Goal: Information Seeking & Learning: Learn about a topic

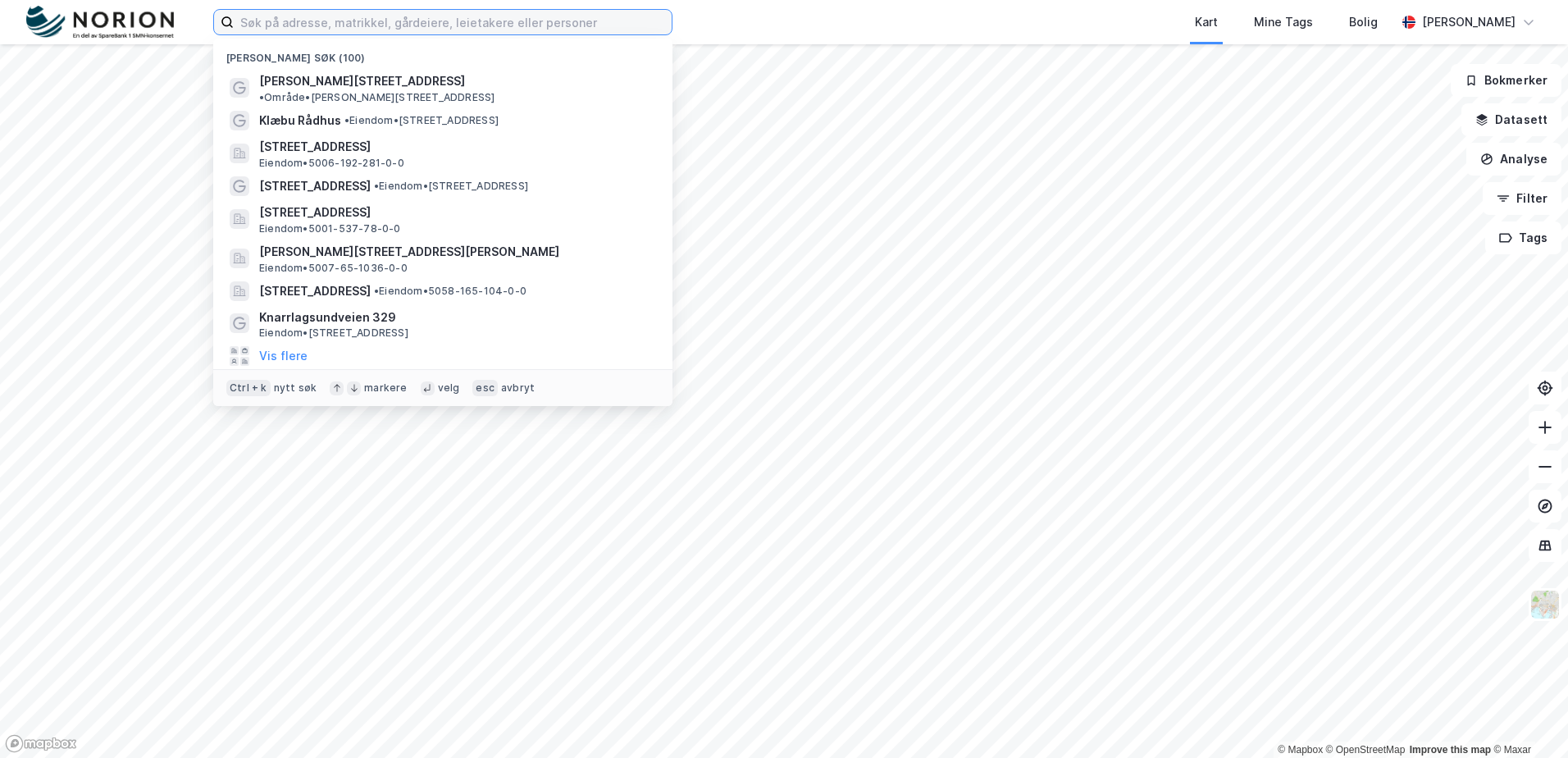
click at [325, 15] on input at bounding box center [452, 22] width 438 height 25
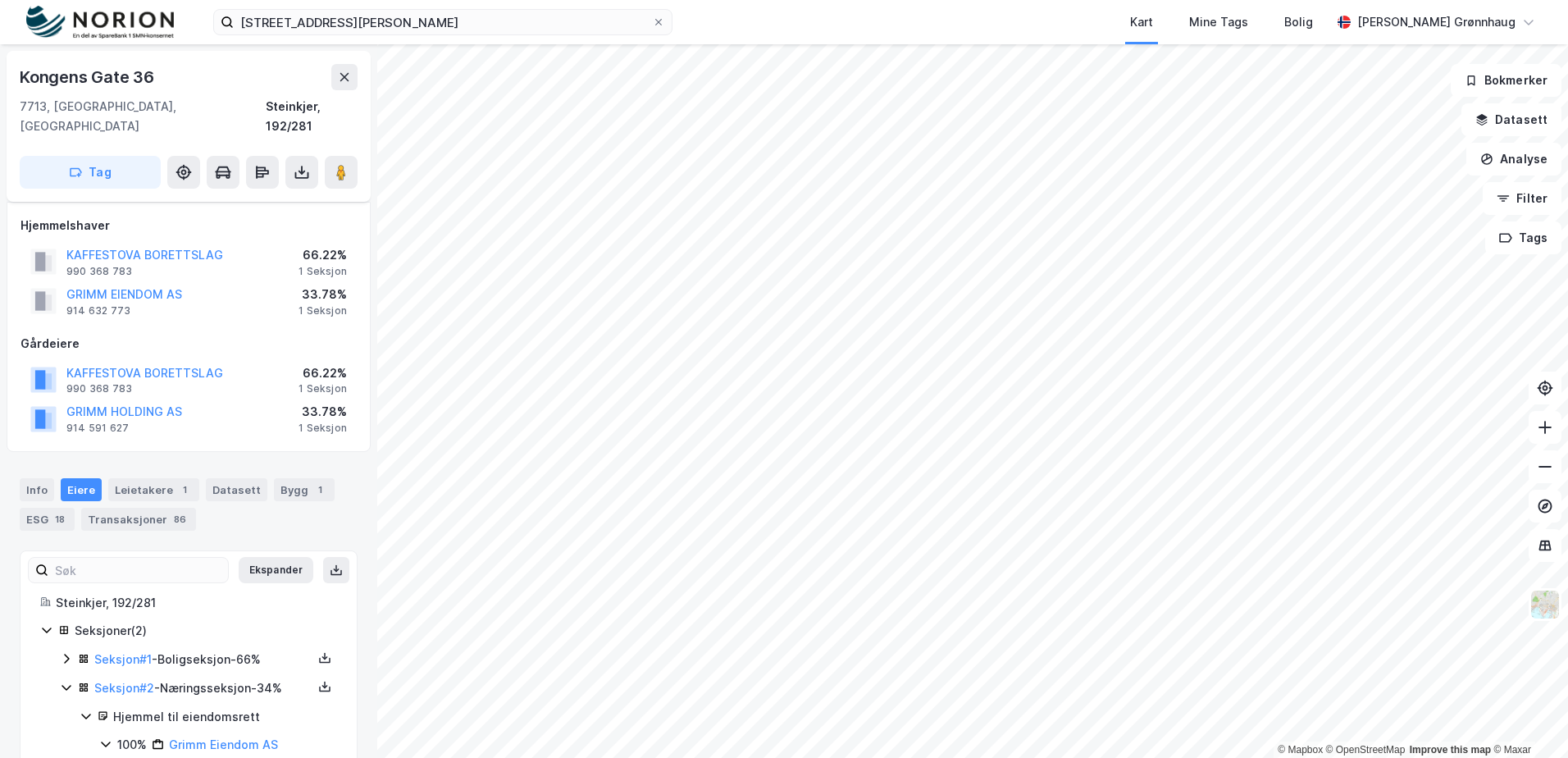
scroll to position [45, 0]
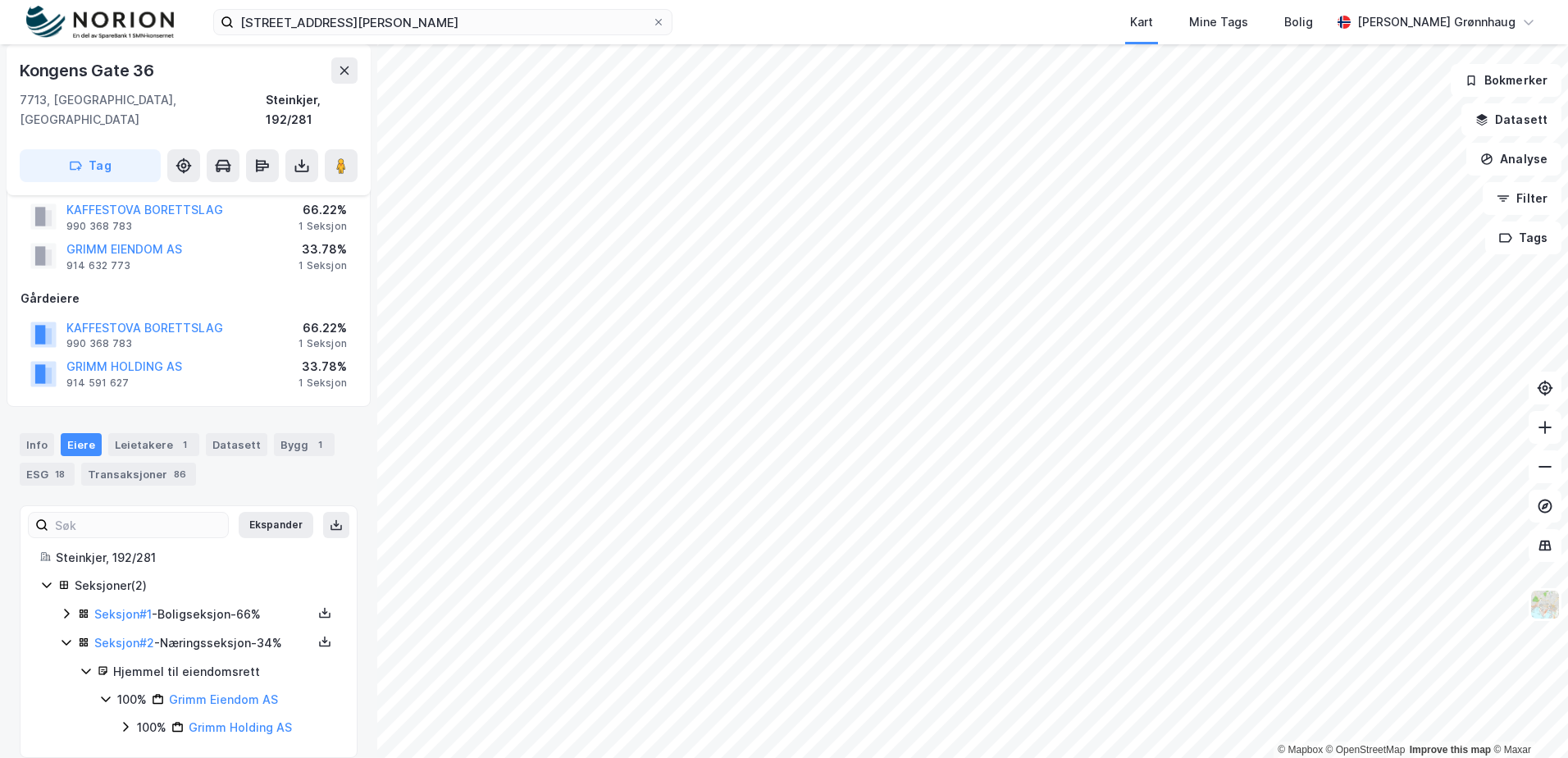
click at [124, 723] on icon at bounding box center [124, 727] width 5 height 10
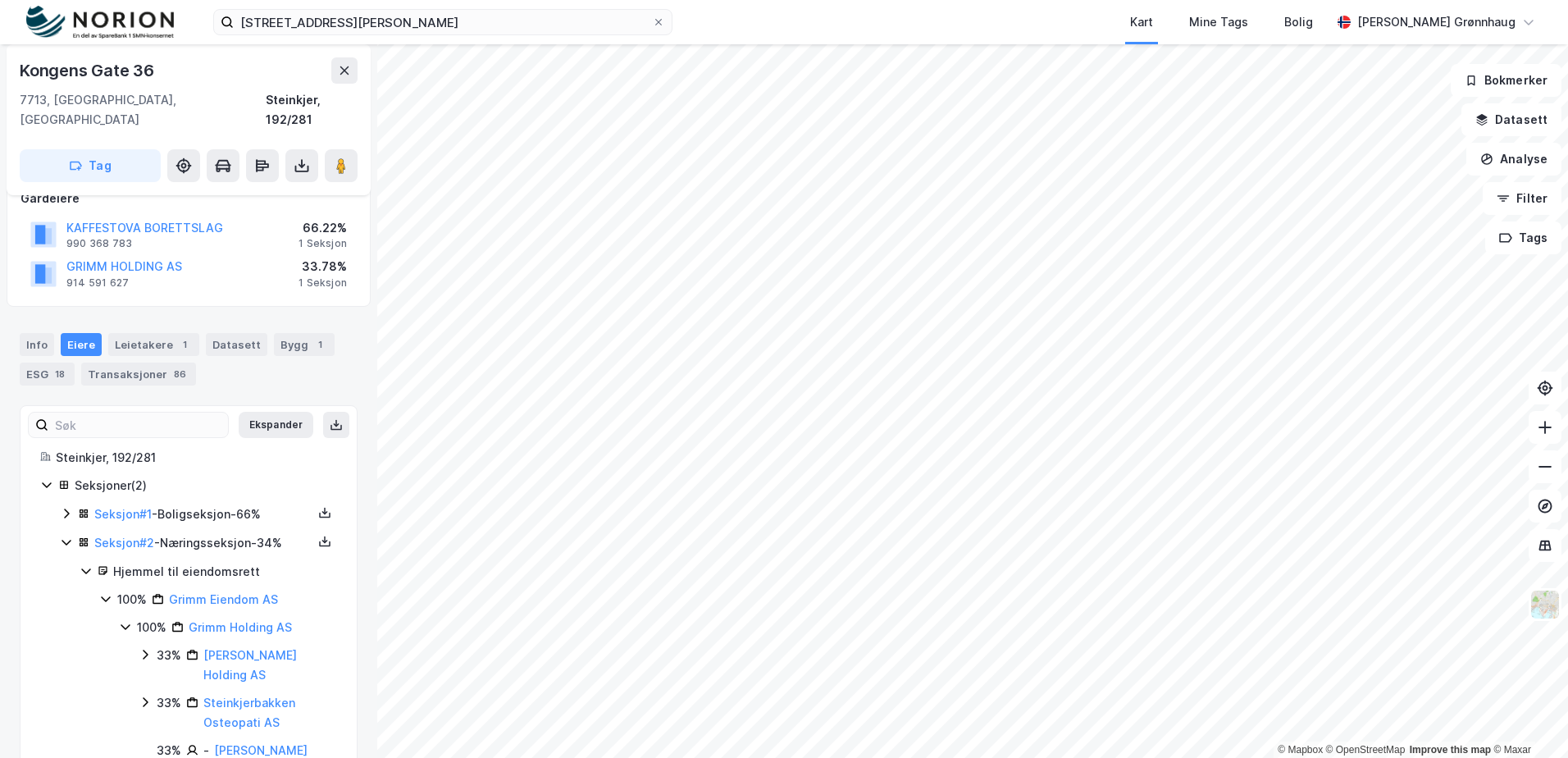
scroll to position [148, 0]
click at [123, 622] on icon at bounding box center [125, 624] width 9 height 5
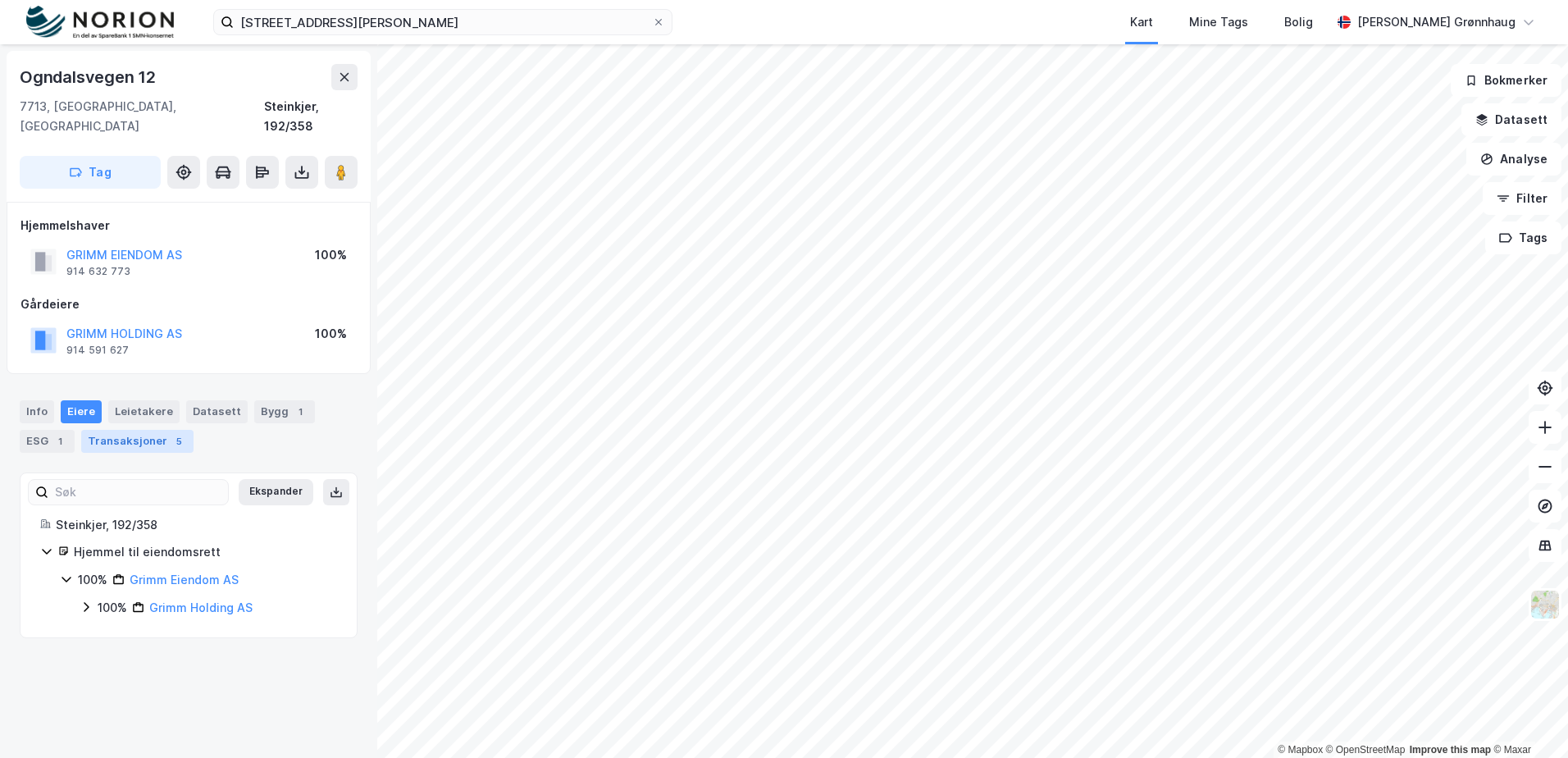
click at [100, 430] on div "Transaksjoner 5" at bounding box center [137, 441] width 113 height 23
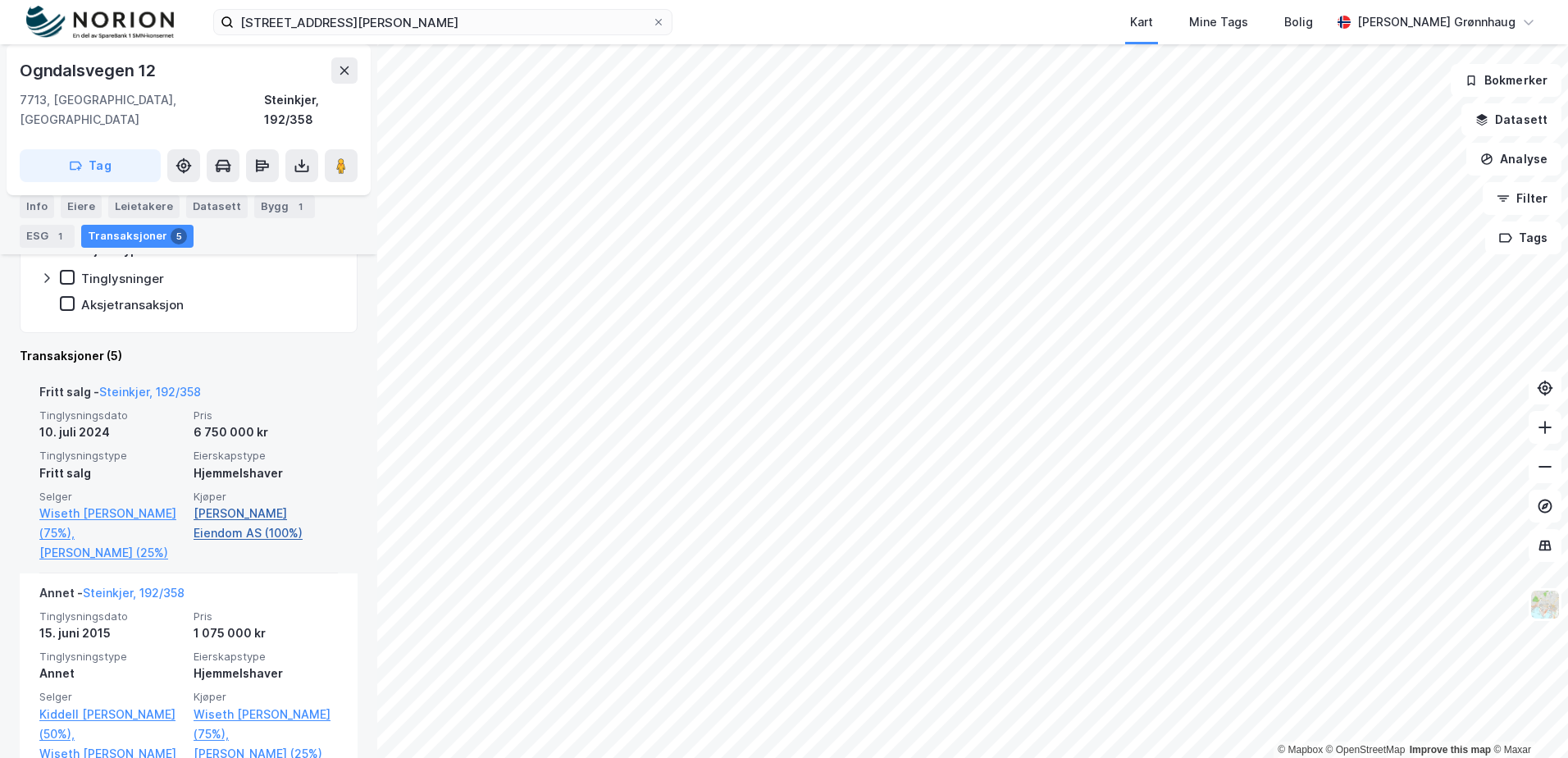
scroll to position [410, 0]
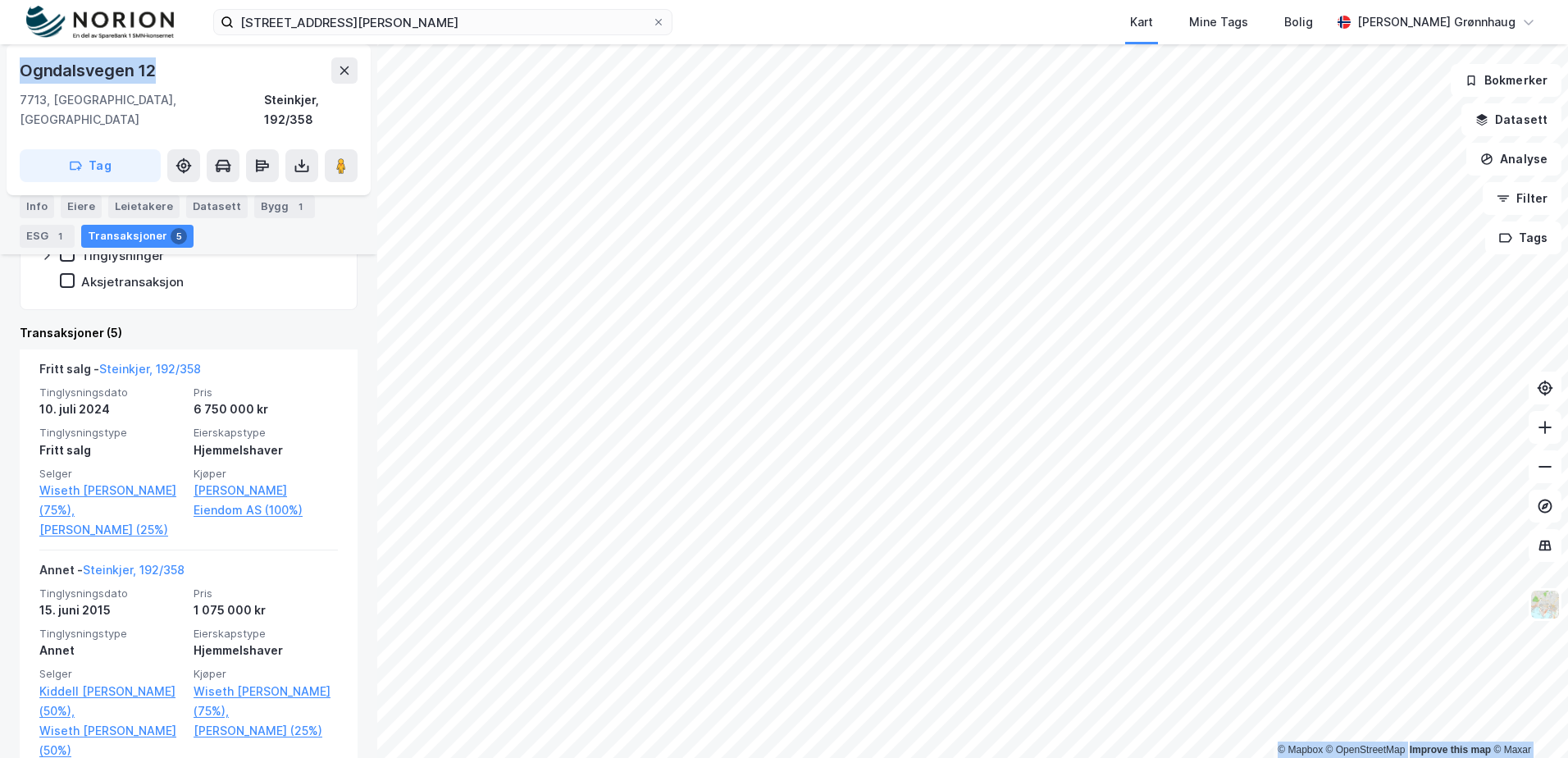
drag, startPoint x: 167, startPoint y: 70, endPoint x: -1, endPoint y: 89, distance: 169.1
click at [0, 89] on html "kongens gate 36 stein Kart Mine Tags Bolig Stine Grønnhaug © Mapbox © OpenStree…" at bounding box center [784, 379] width 1568 height 758
copy div "© Mapbox © OpenStreetMap Improve this map © Maxar Ogndalsvegen 12"
click at [1536, 155] on button "Analyse" at bounding box center [1513, 159] width 95 height 33
click at [1513, 114] on button "Datasett" at bounding box center [1512, 120] width 100 height 33
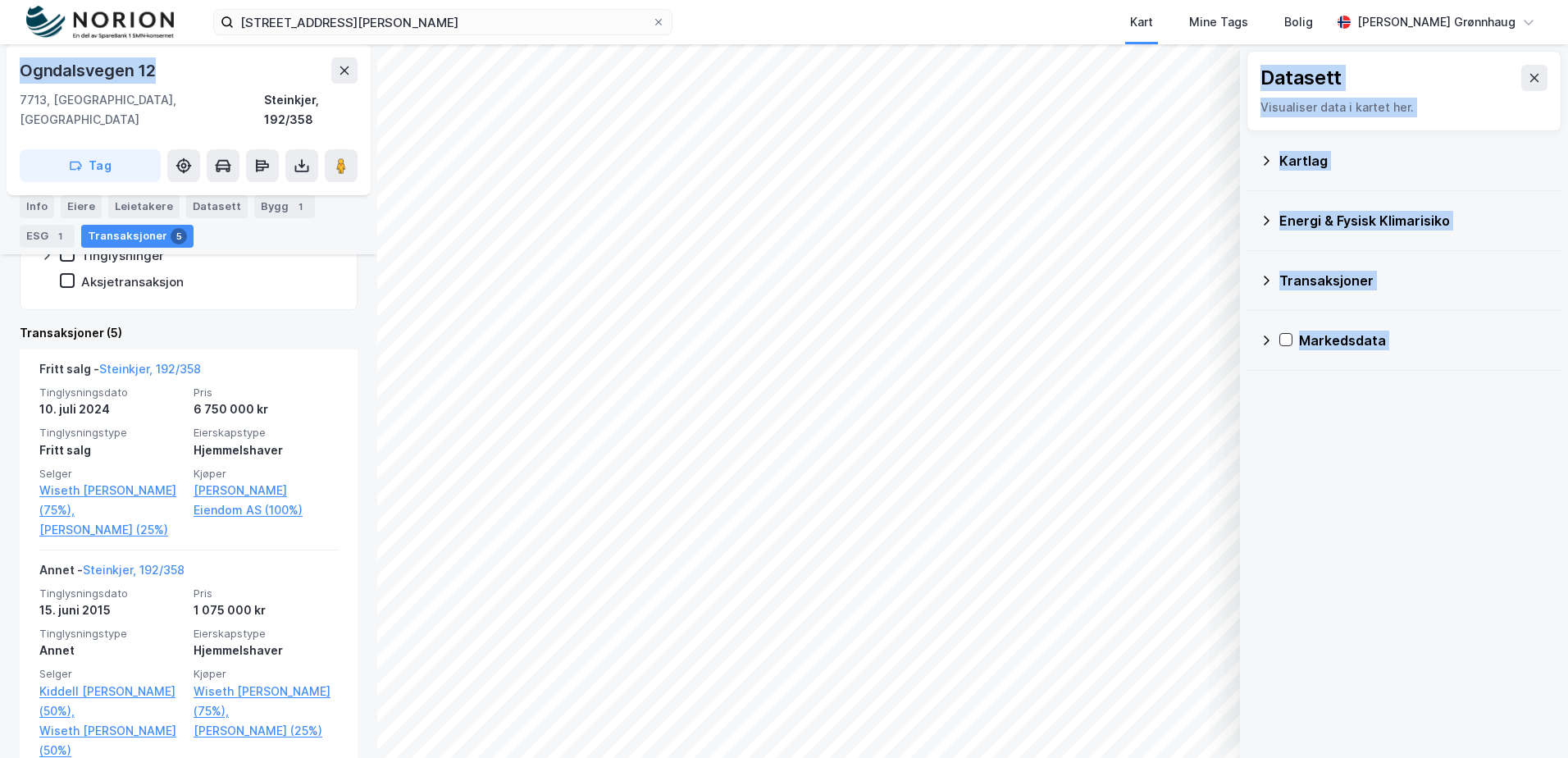
click at [1287, 154] on div "Kartlag" at bounding box center [1414, 161] width 269 height 20
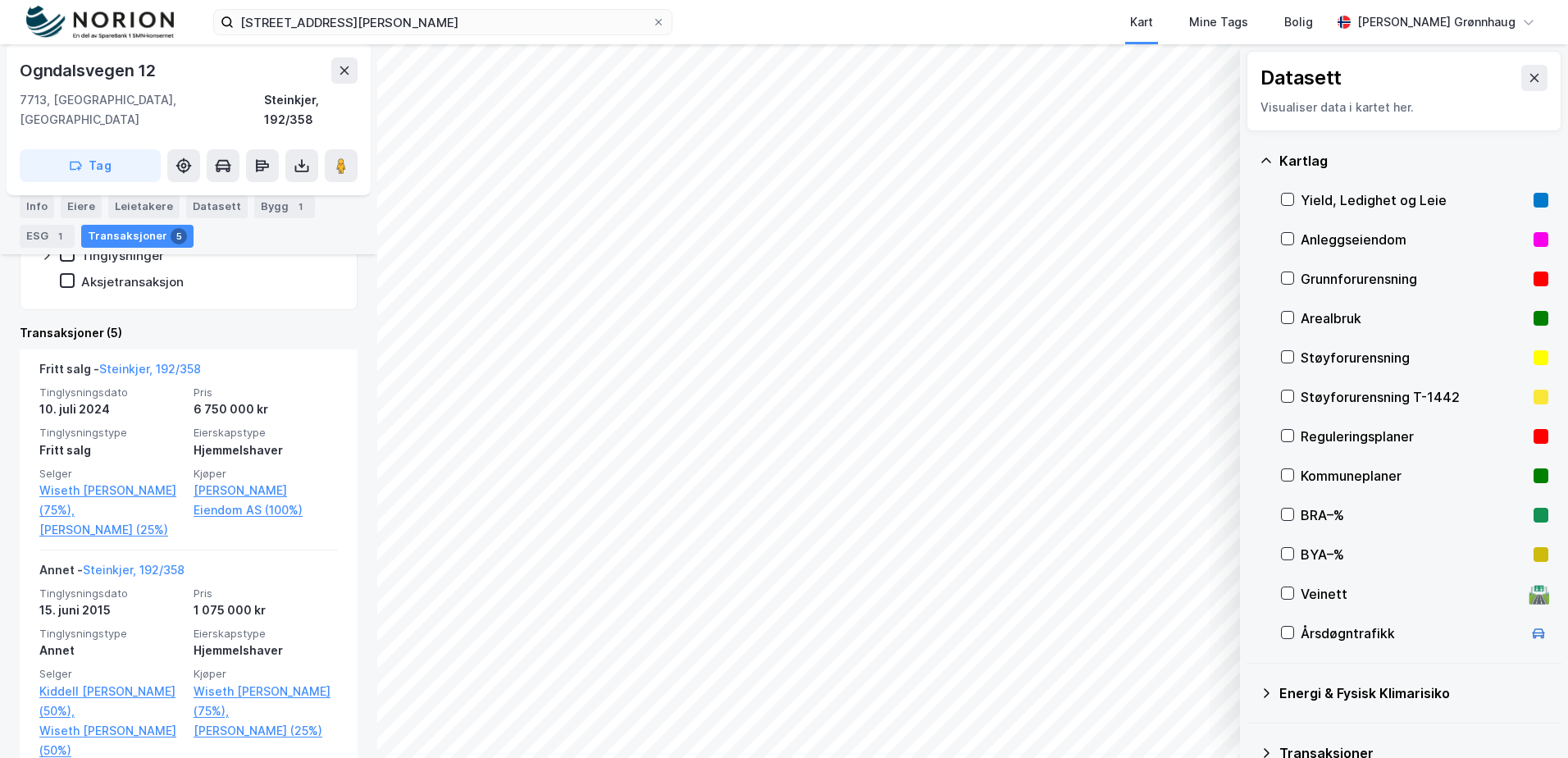
click at [1291, 163] on div "Kartlag" at bounding box center [1414, 161] width 269 height 20
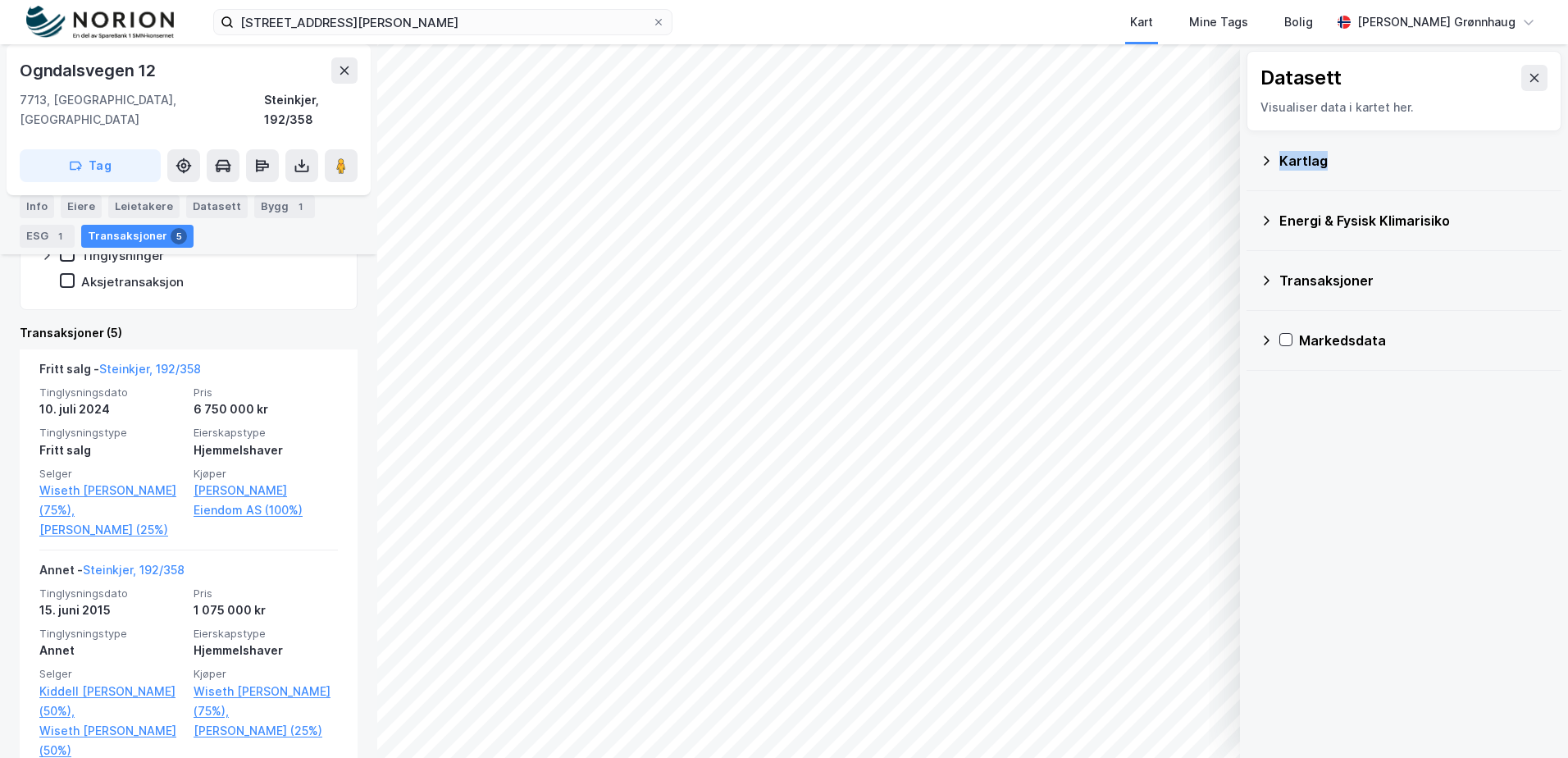
click at [1291, 163] on div "Kartlag" at bounding box center [1414, 161] width 269 height 20
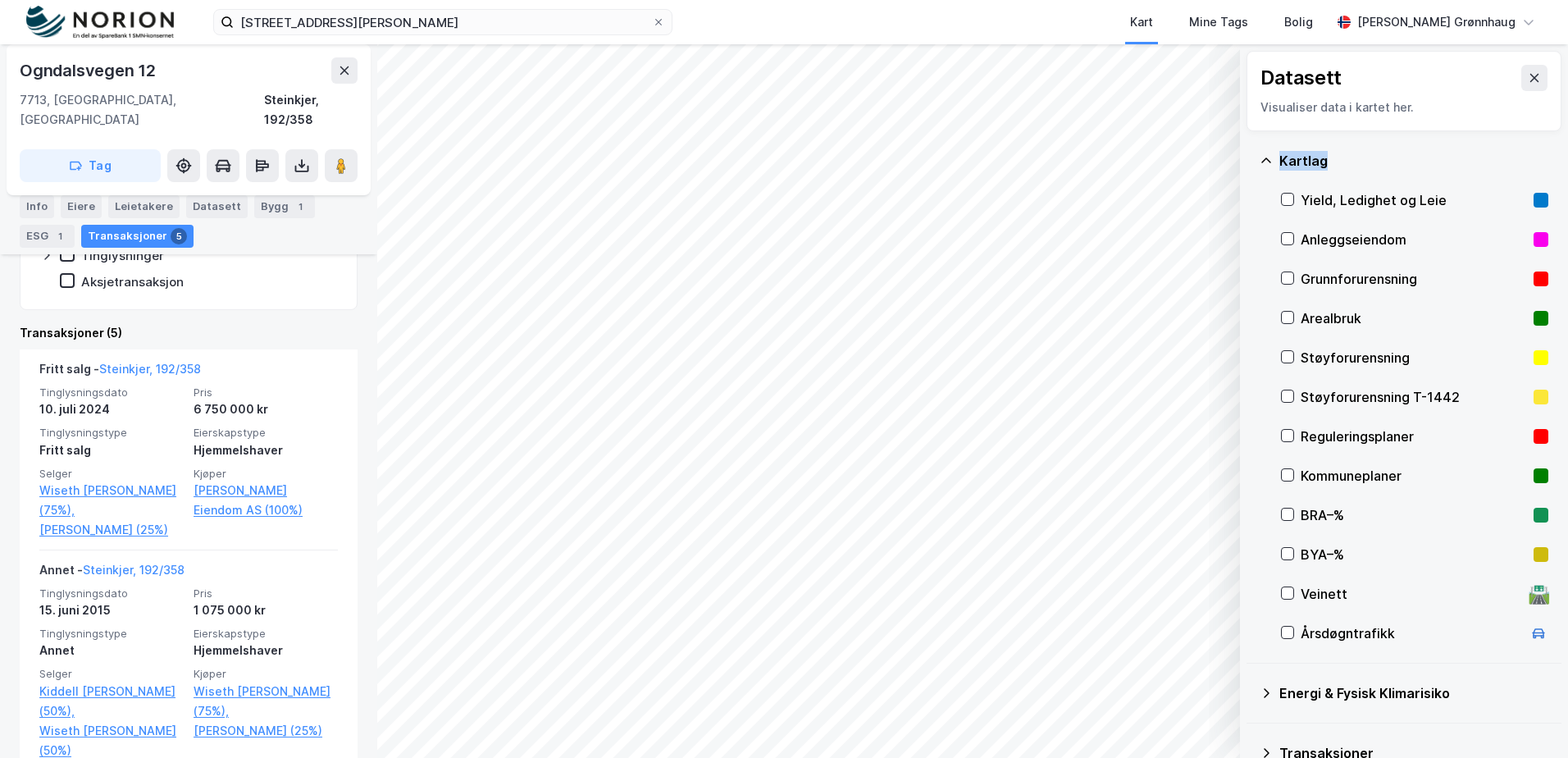
click at [1291, 163] on div "Kartlag" at bounding box center [1414, 161] width 269 height 20
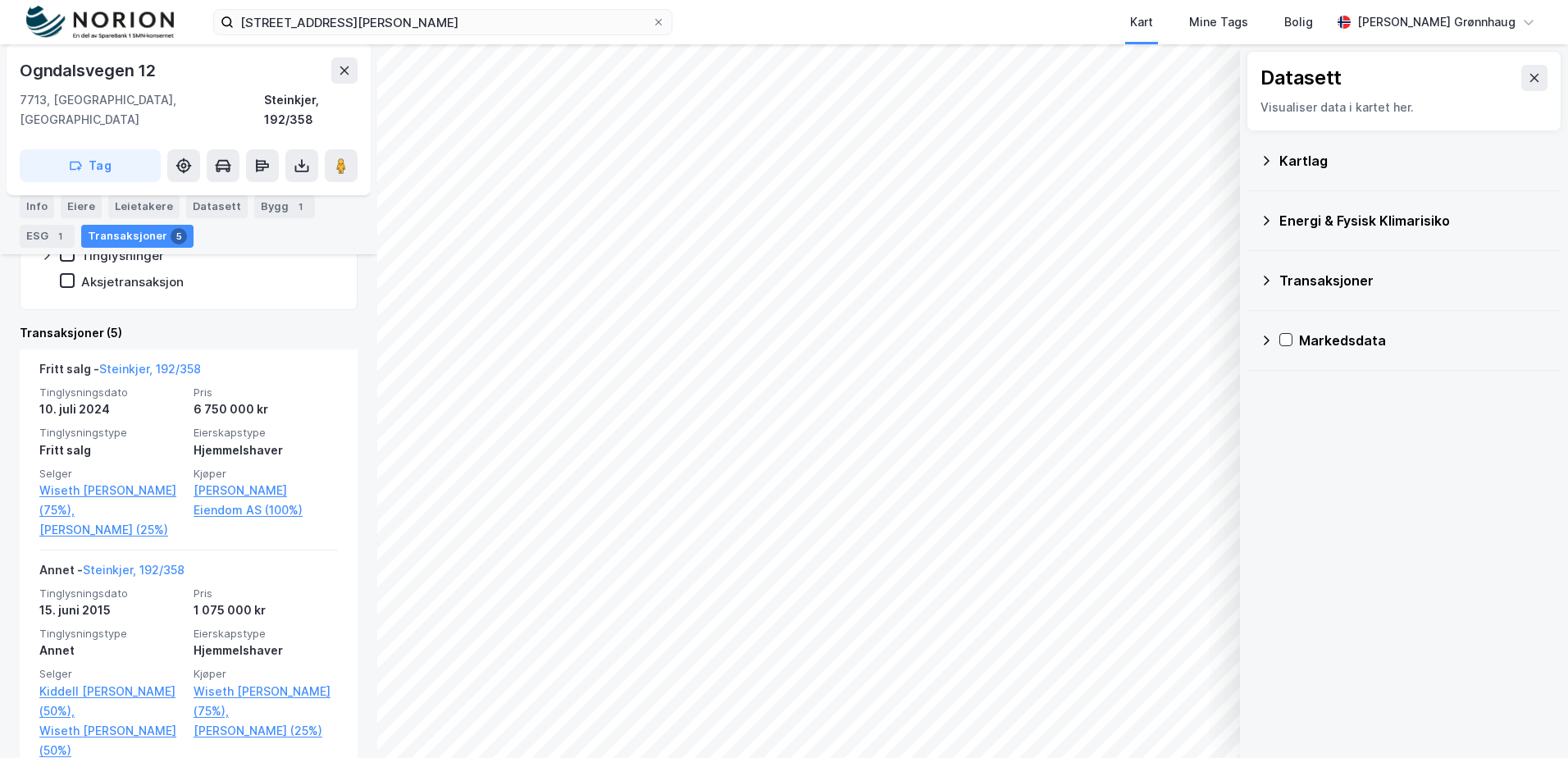
click at [1298, 163] on div "Kartlag" at bounding box center [1414, 161] width 269 height 20
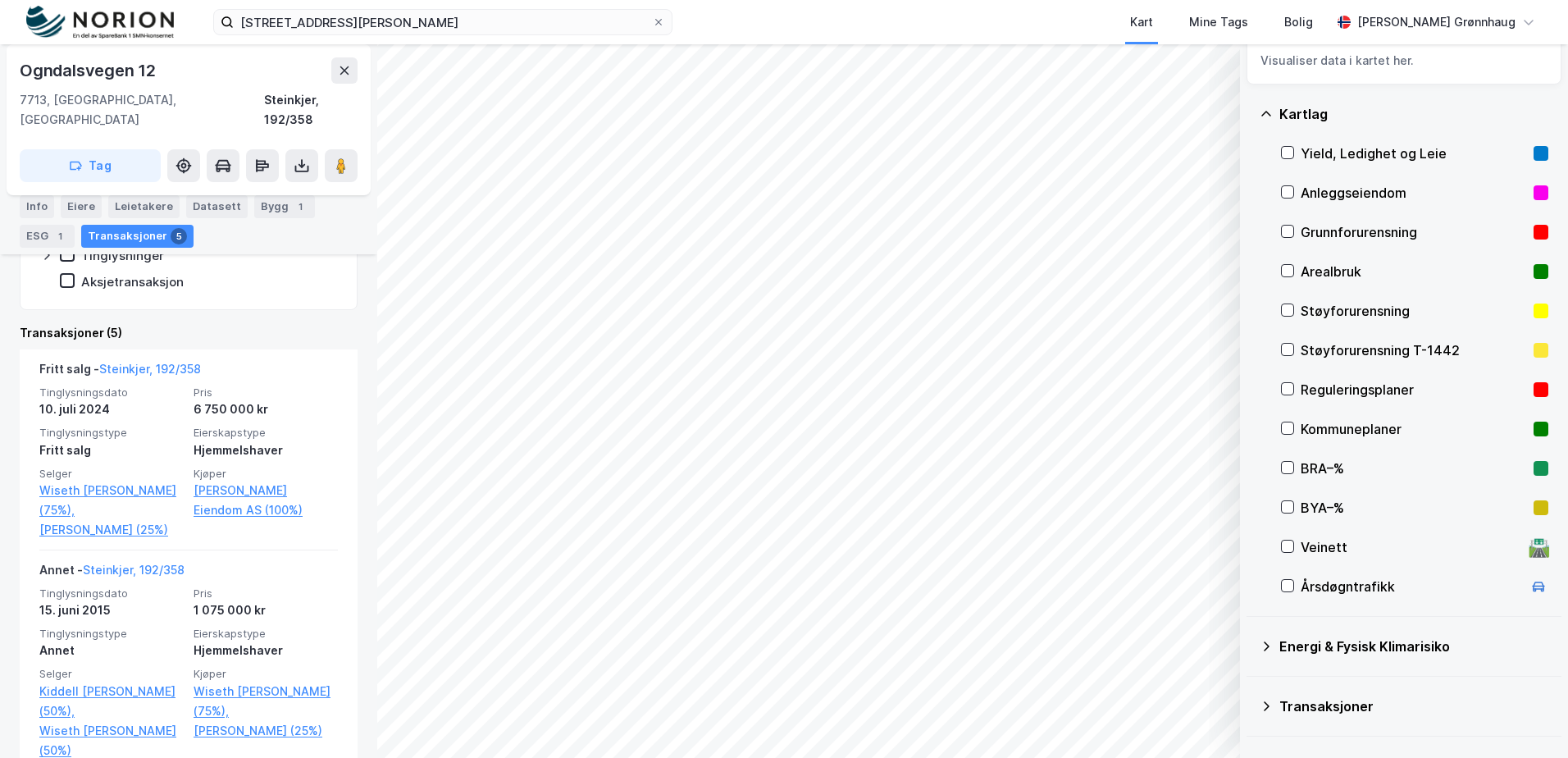
scroll to position [92, 0]
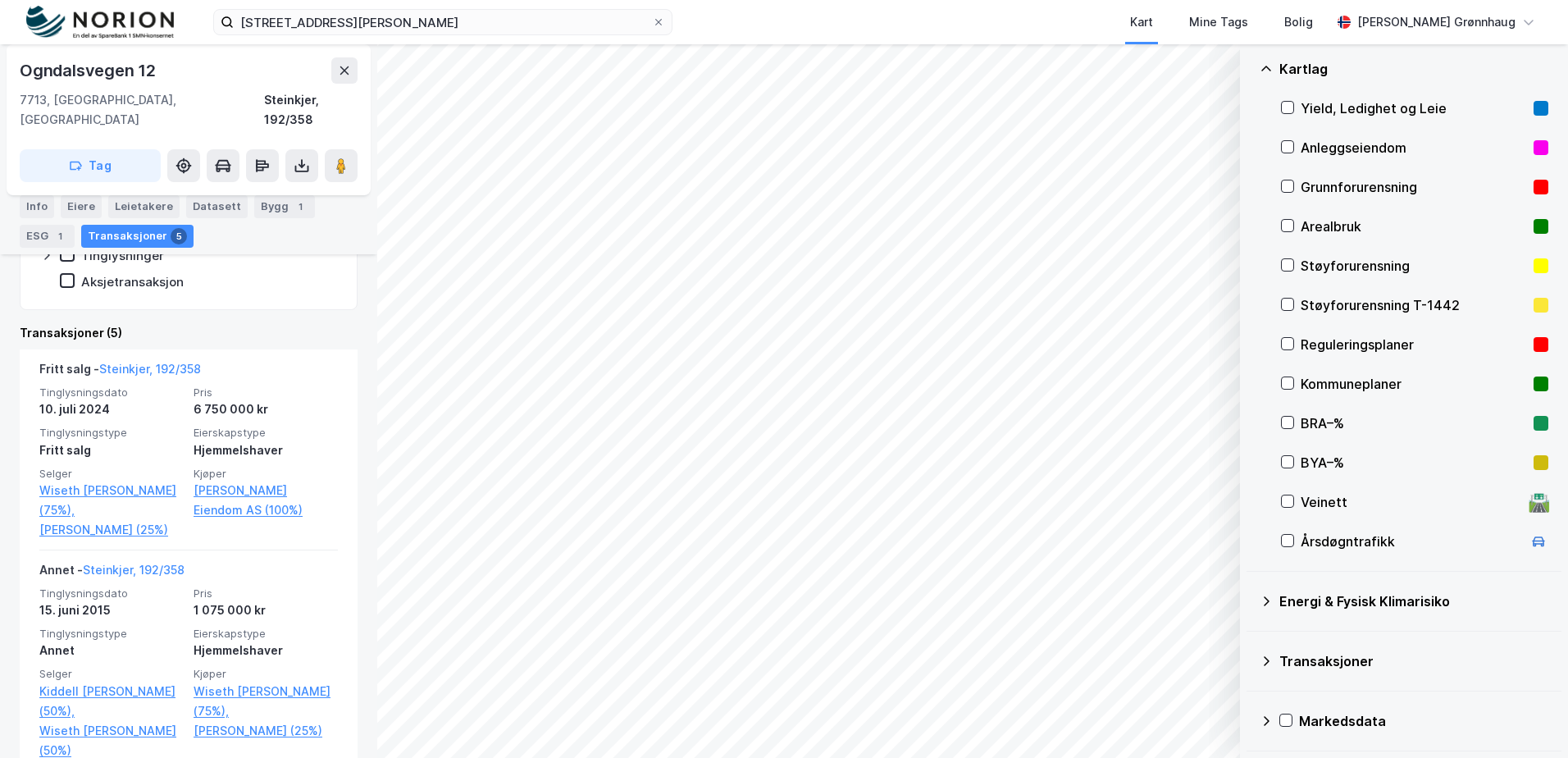
click at [1265, 667] on icon at bounding box center [1266, 662] width 13 height 13
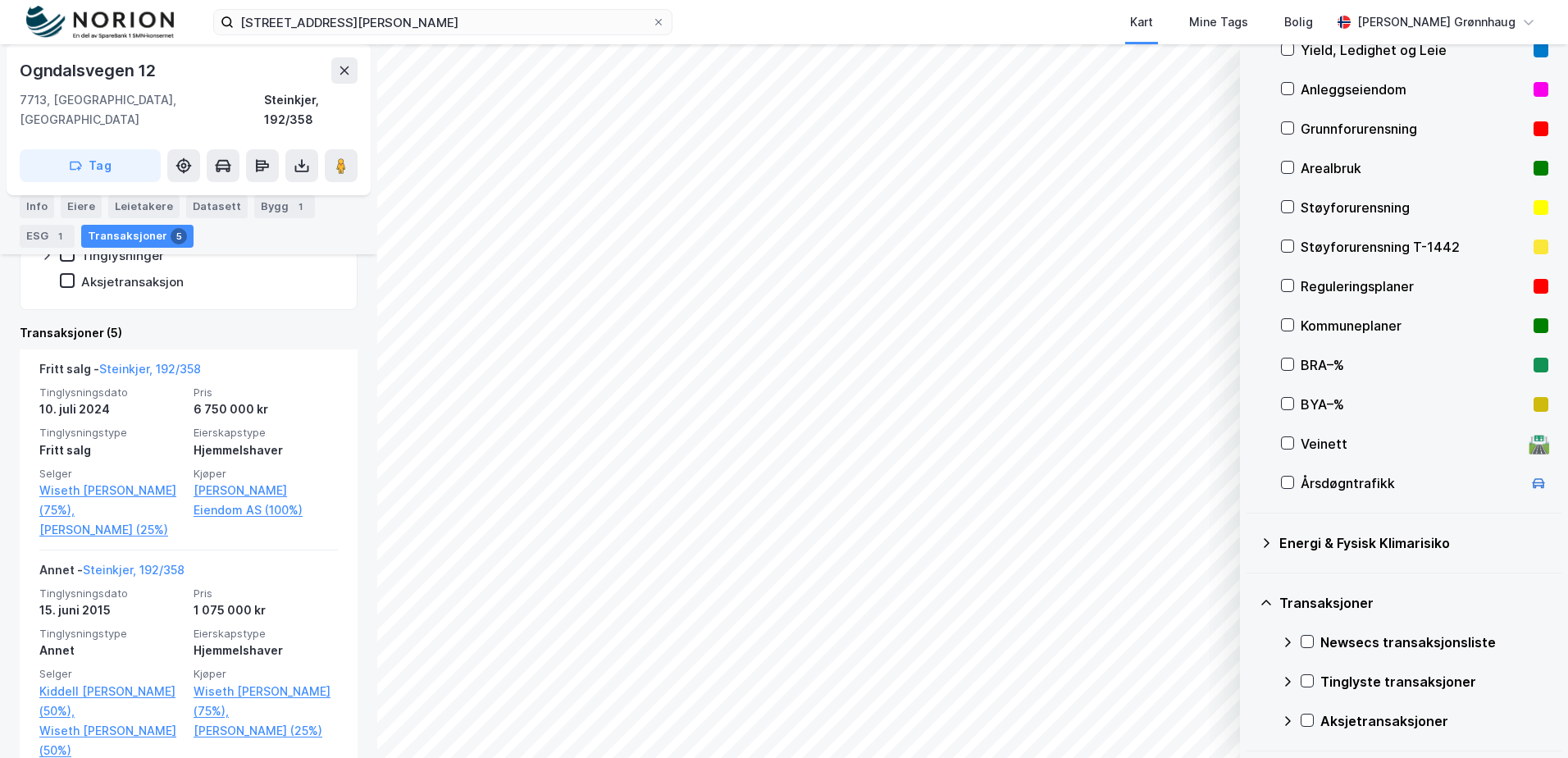
scroll to position [210, 0]
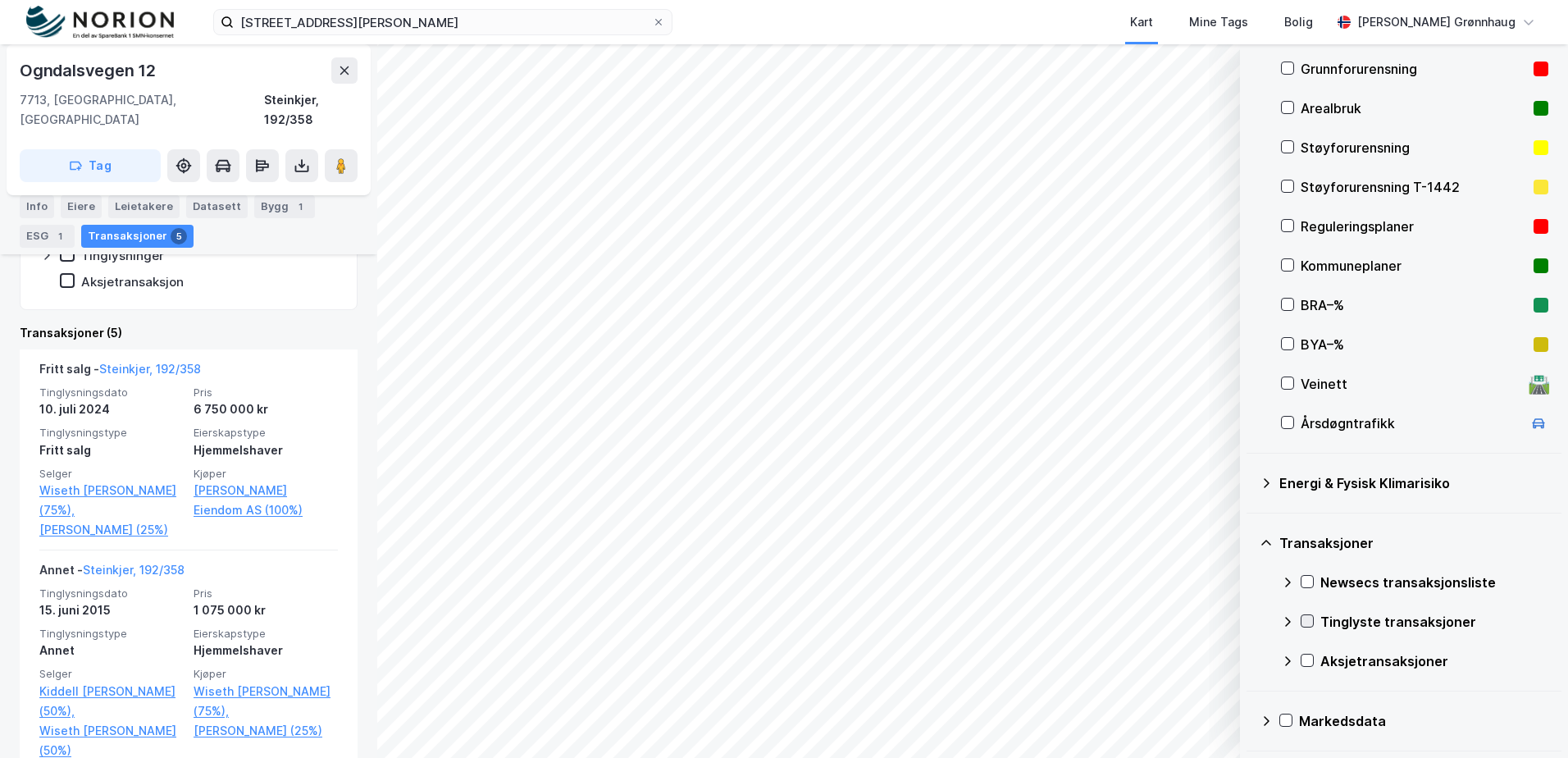
click at [1305, 624] on icon at bounding box center [1307, 621] width 12 height 12
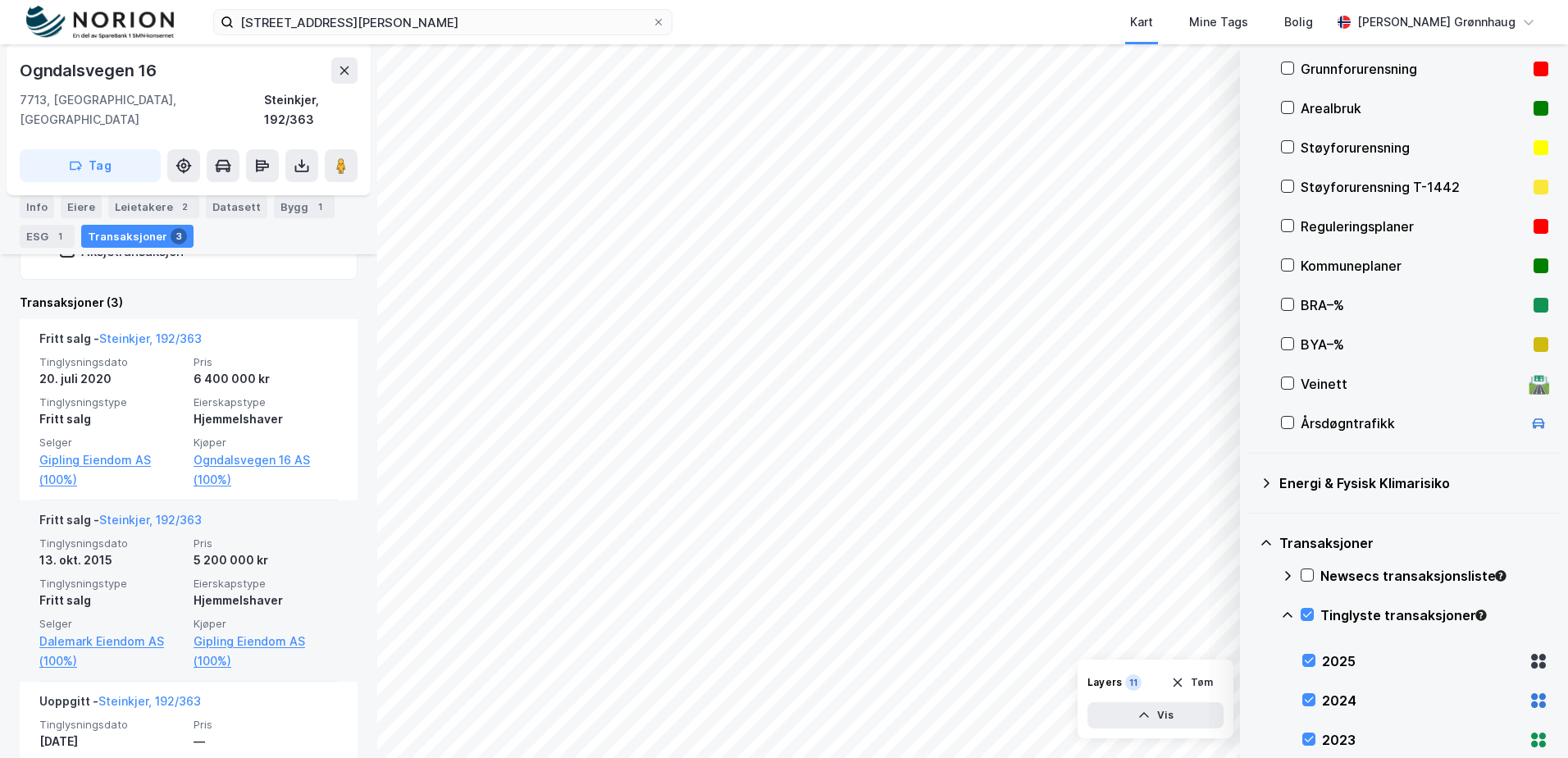
scroll to position [452, 0]
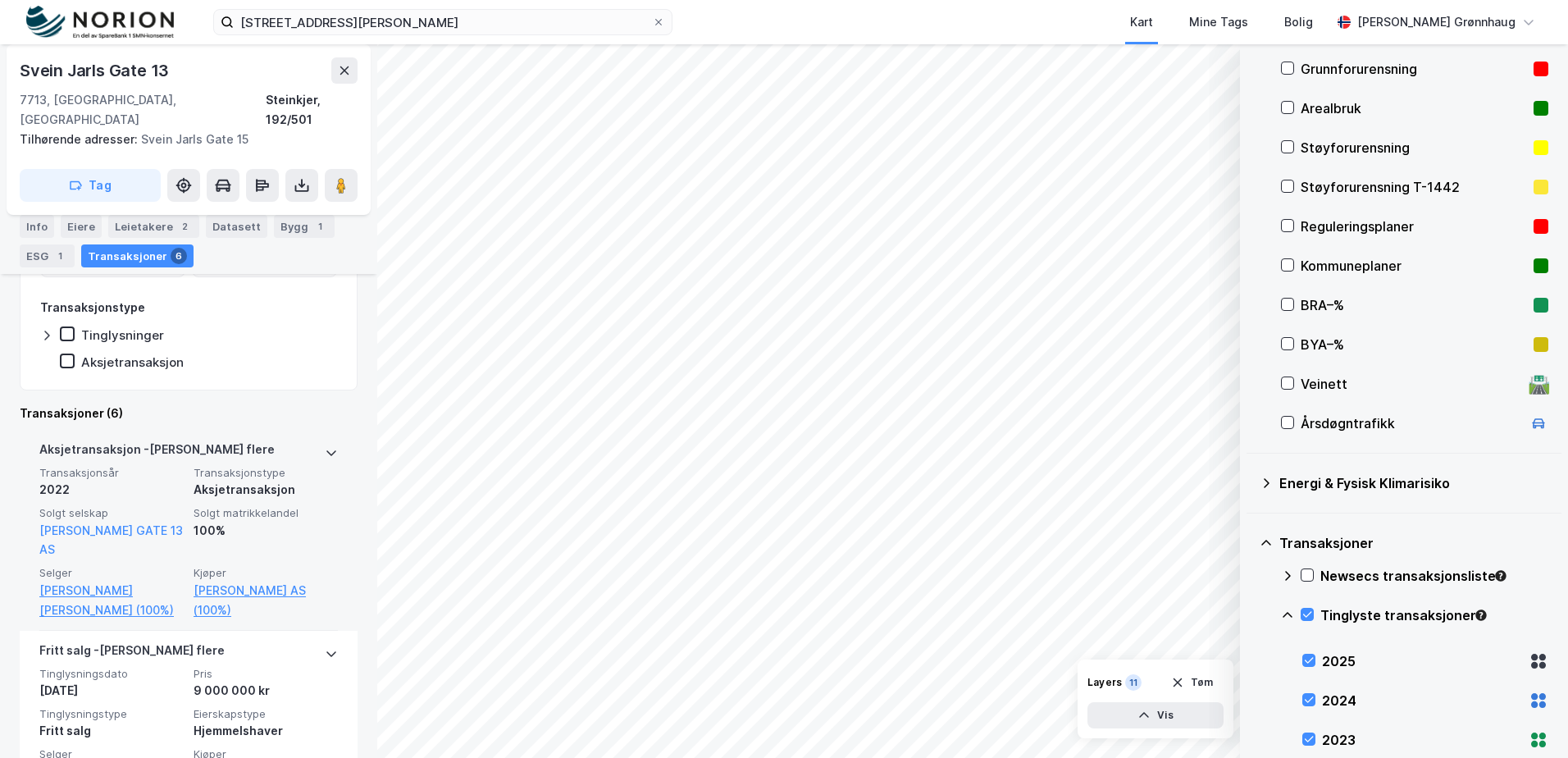
scroll to position [432, 0]
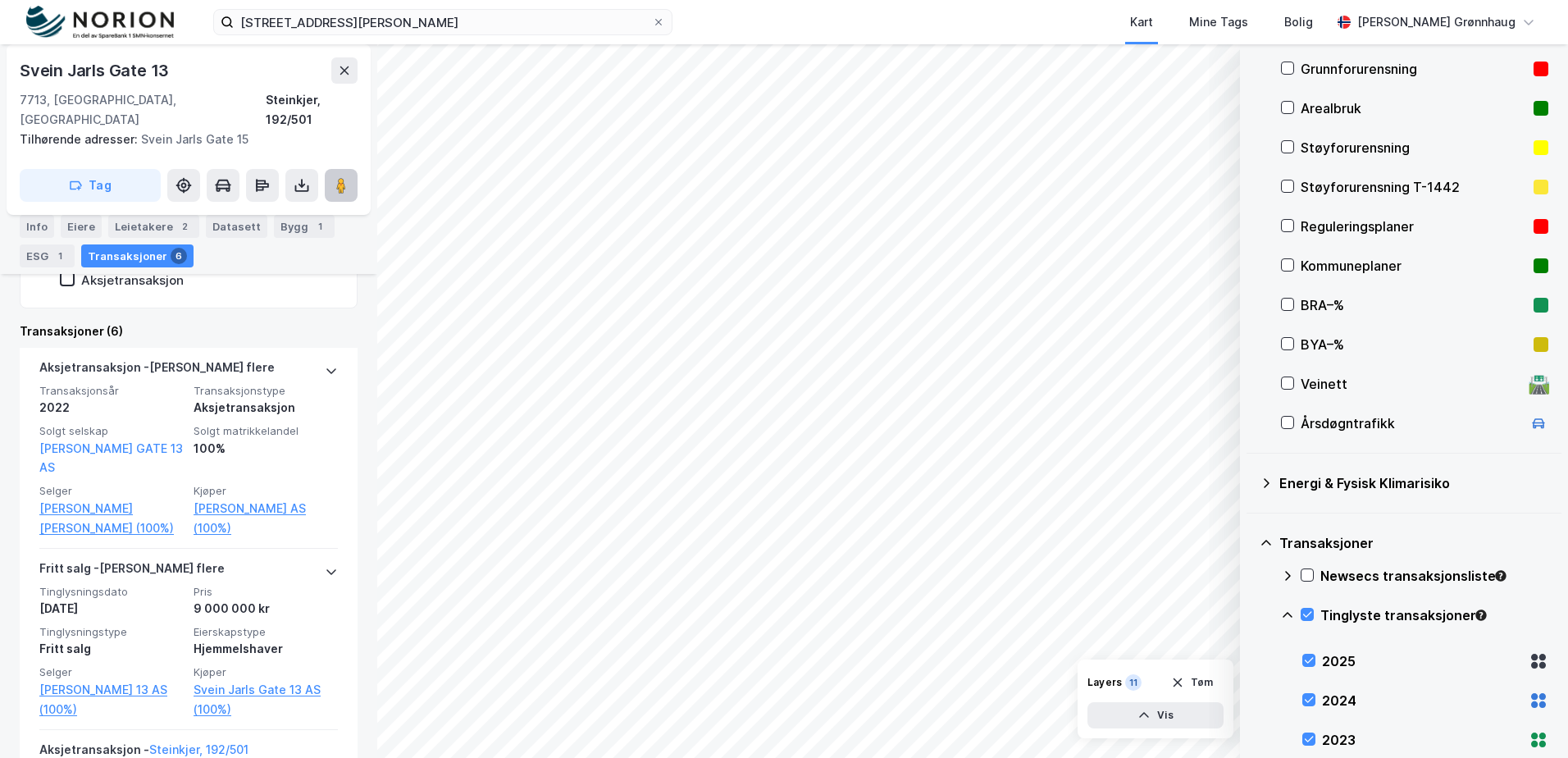
click at [329, 175] on button at bounding box center [342, 185] width 33 height 33
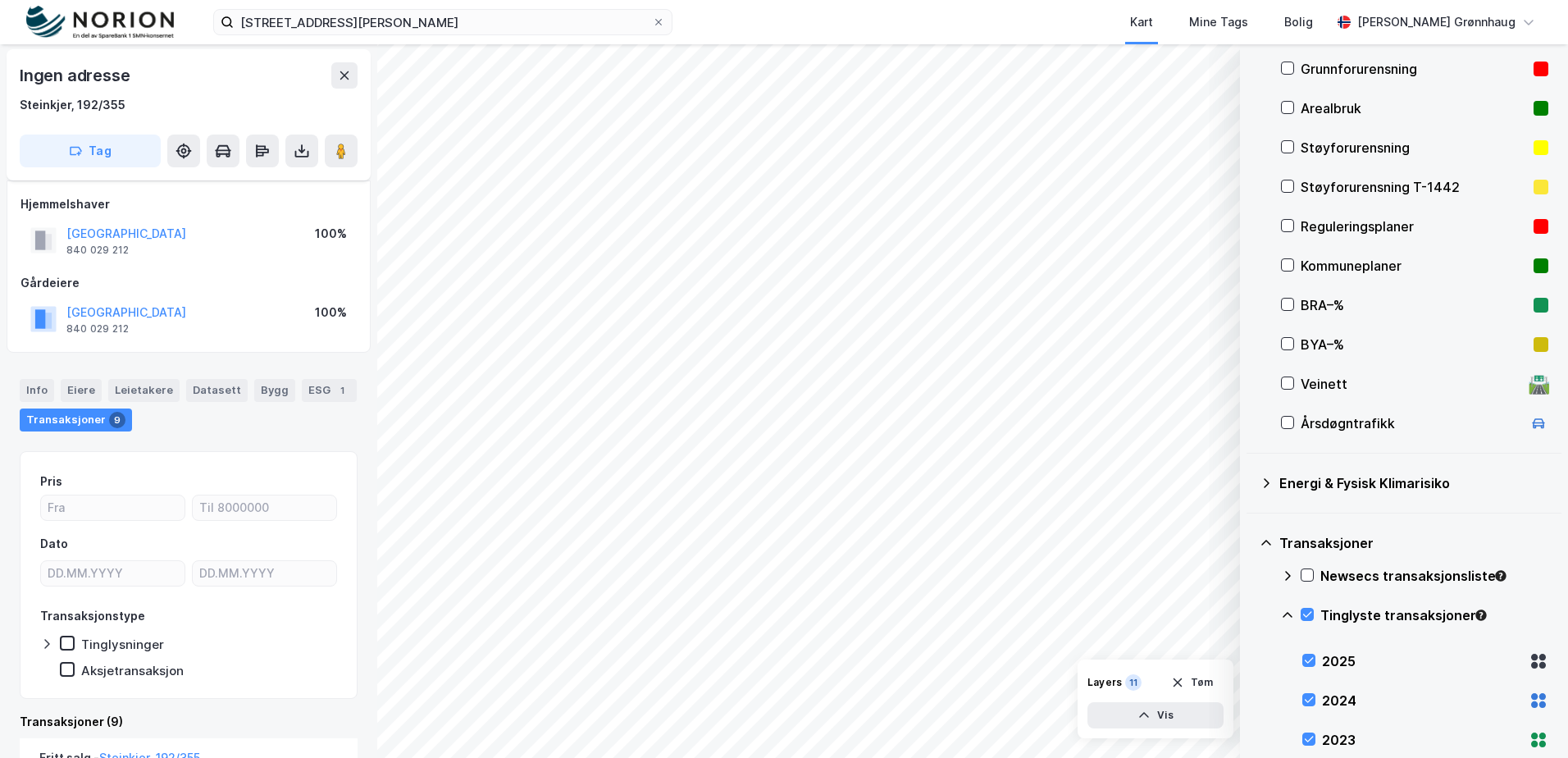
scroll to position [248, 0]
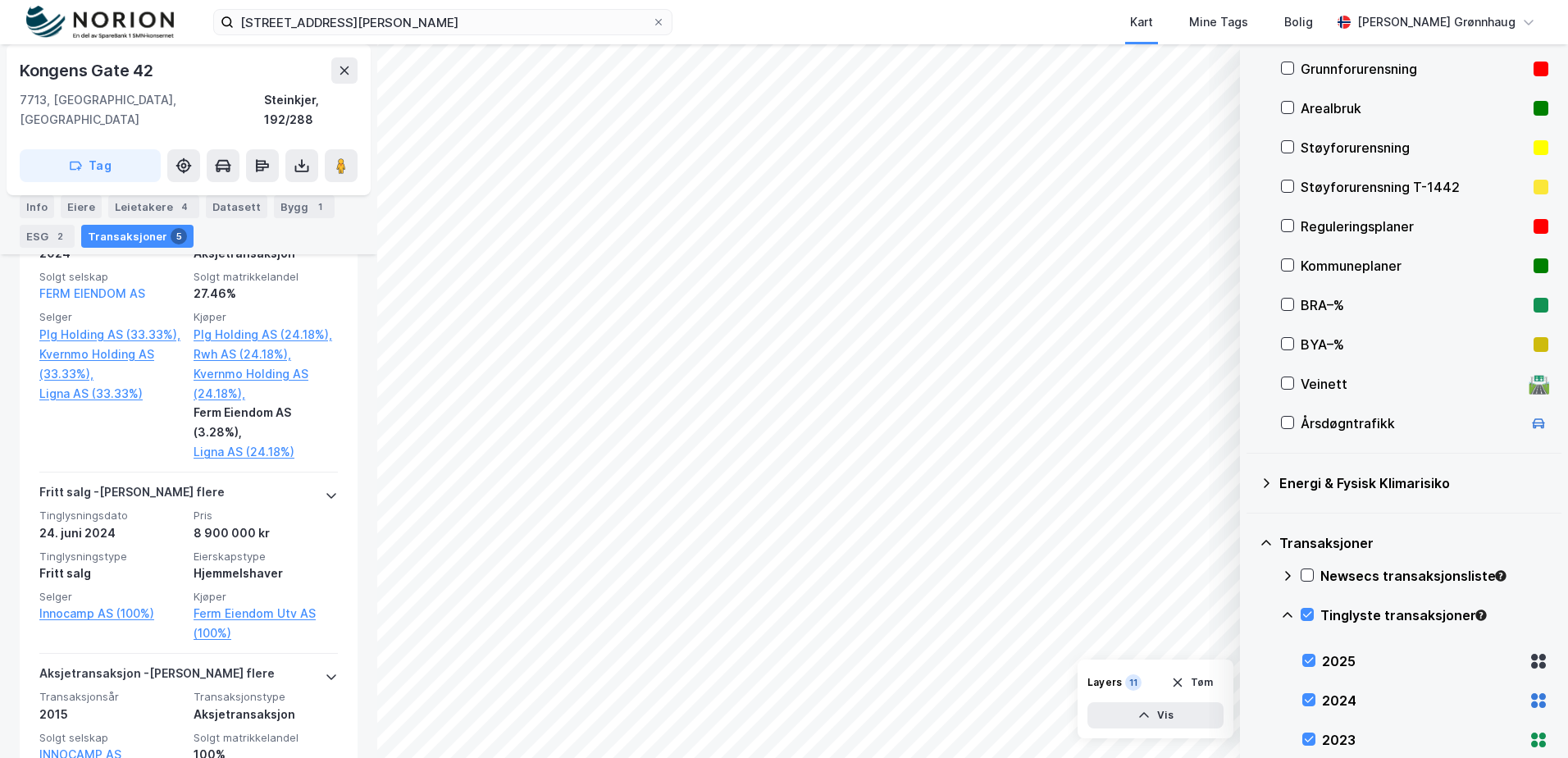
scroll to position [688, 0]
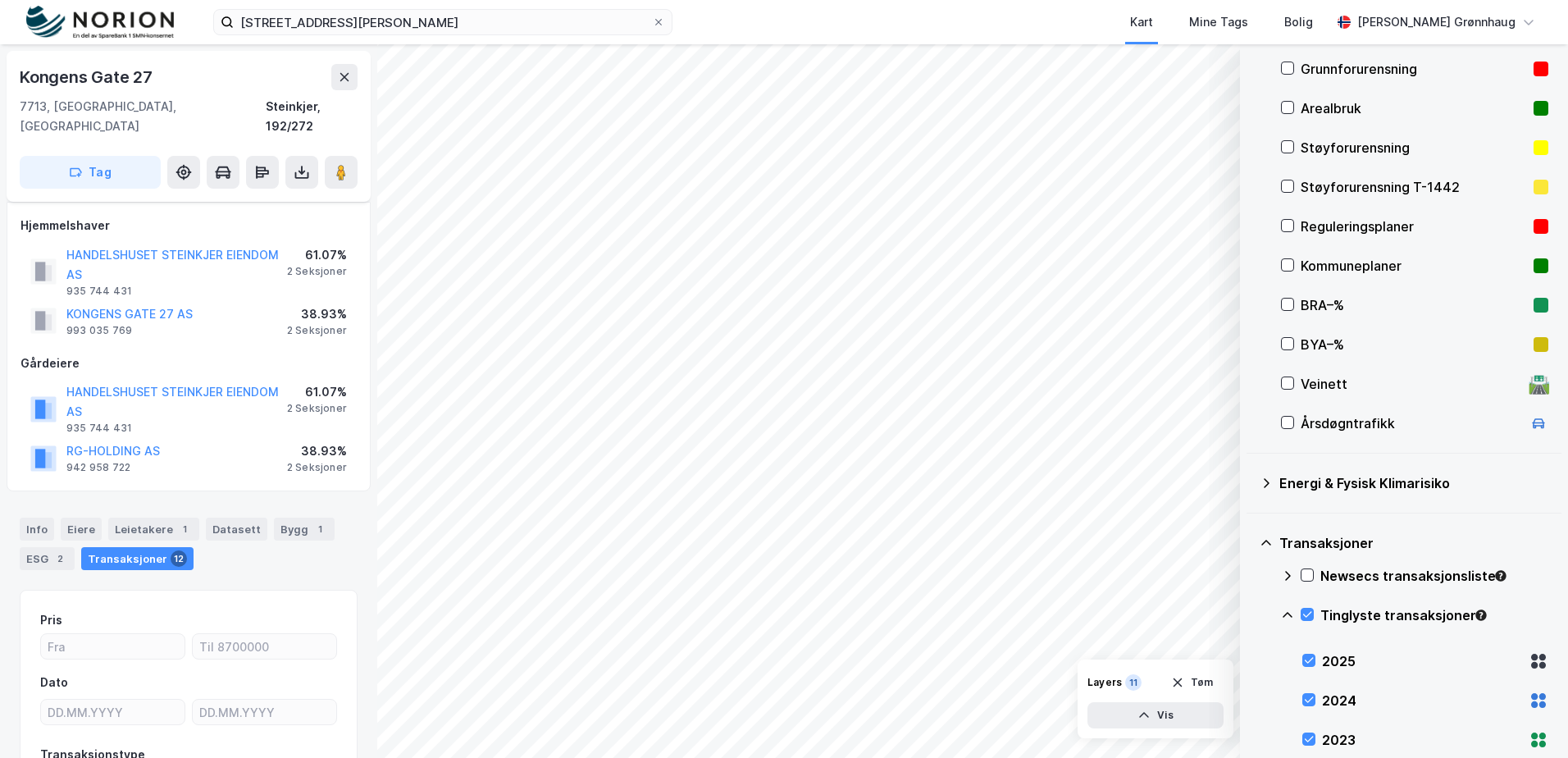
scroll to position [120, 0]
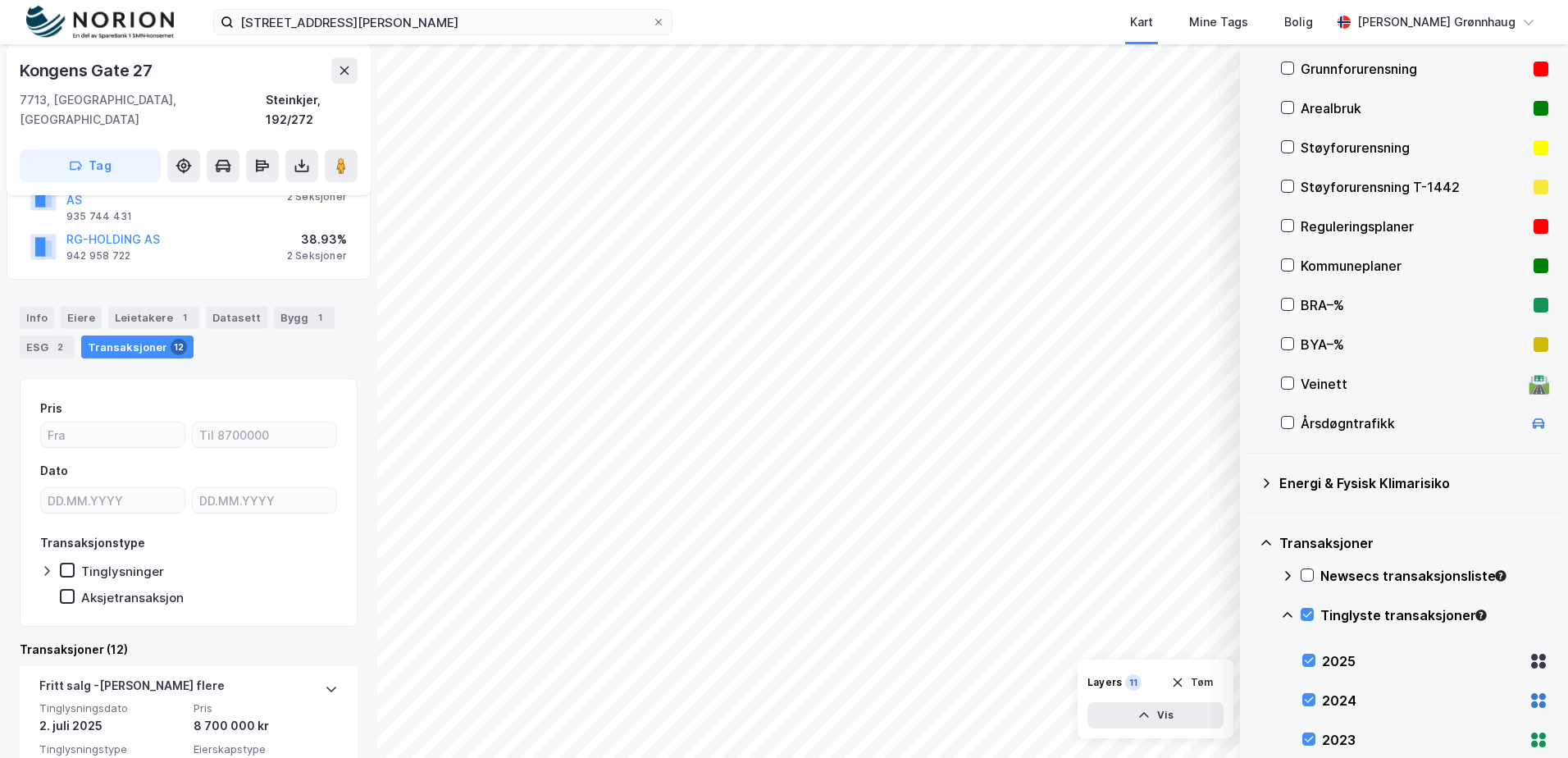
scroll to position [493, 0]
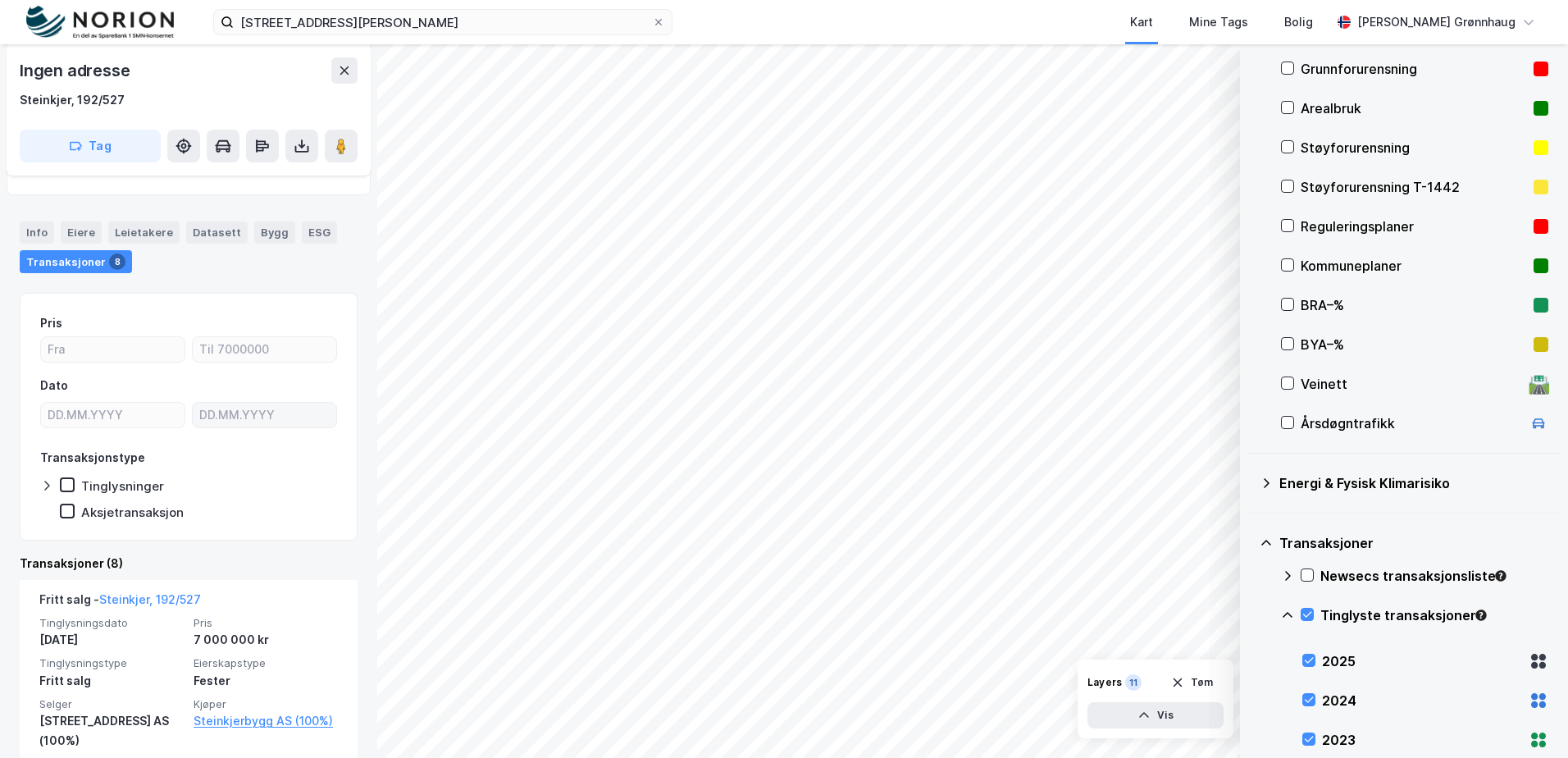
scroll to position [243, 0]
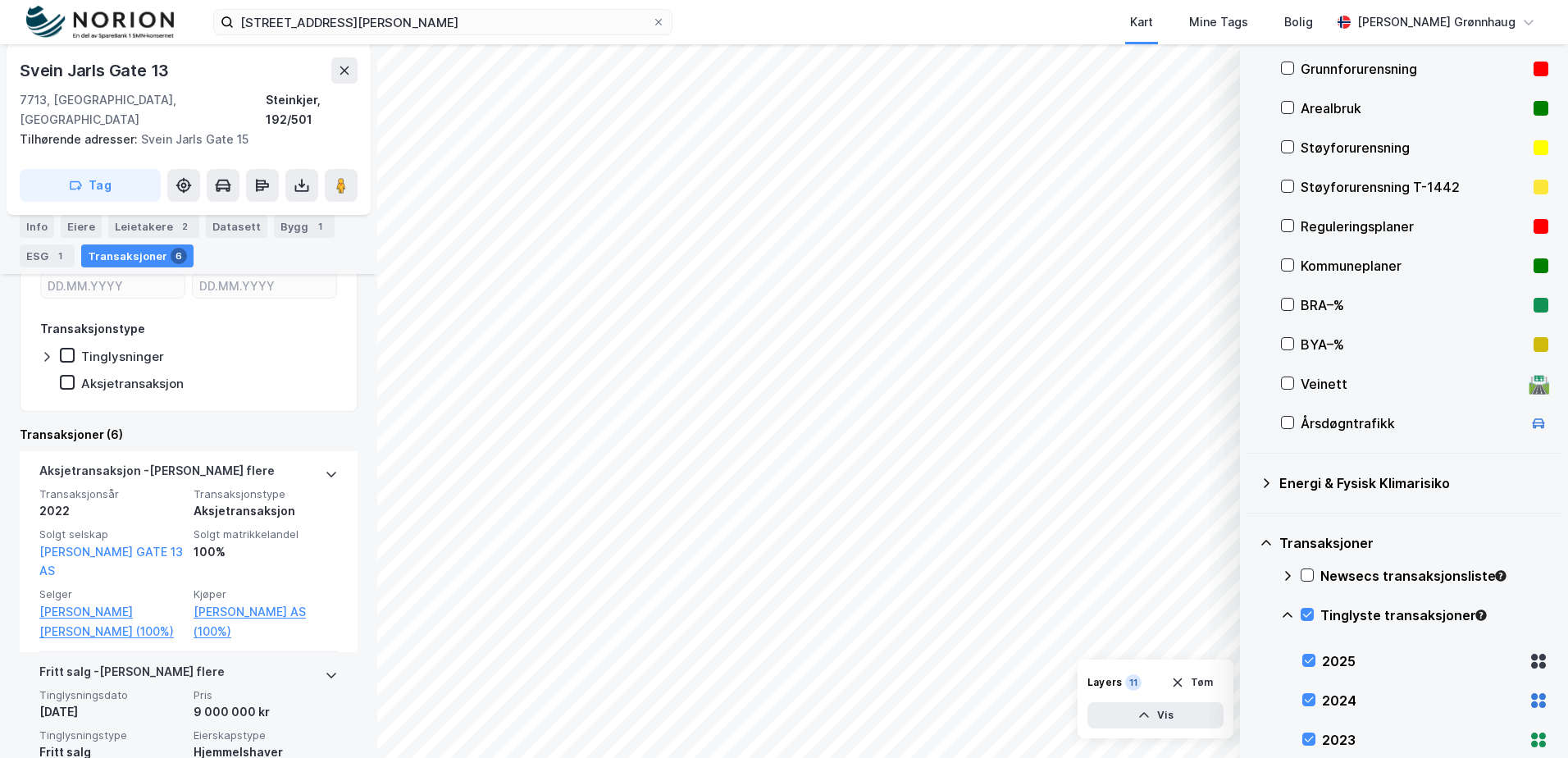
scroll to position [410, 0]
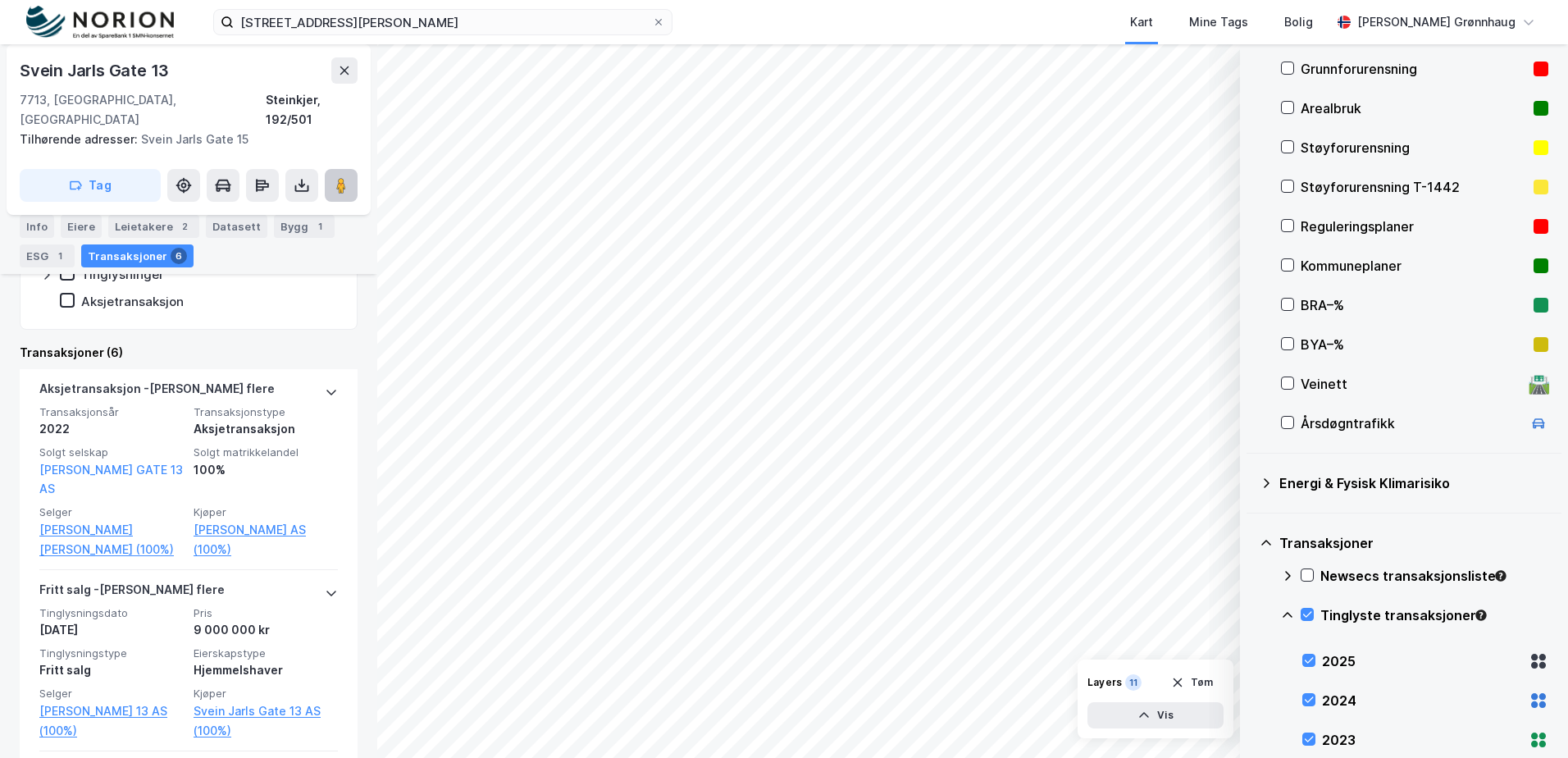
click at [347, 177] on icon at bounding box center [342, 185] width 16 height 16
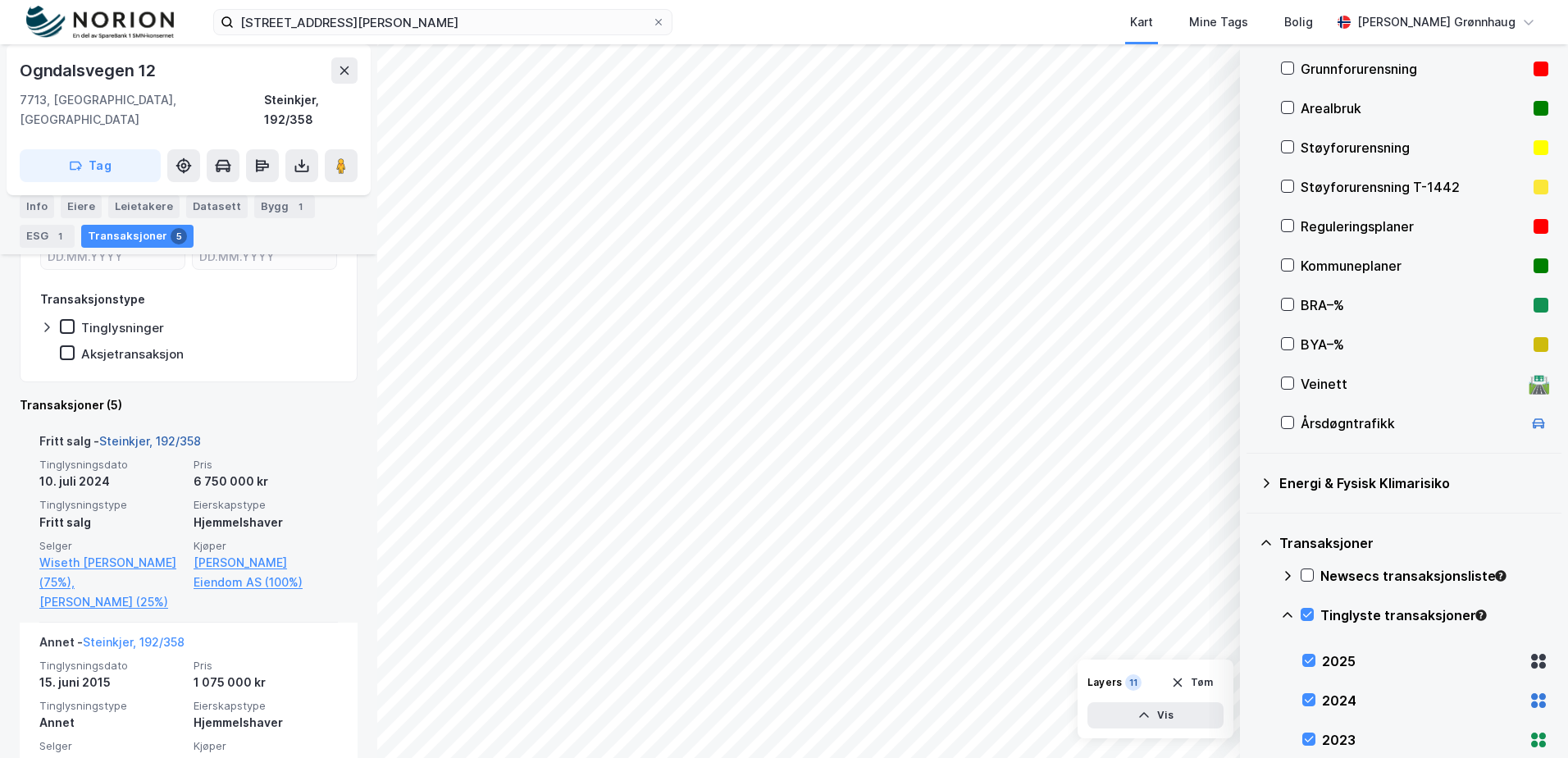
scroll to position [330, 0]
